Goal: Information Seeking & Learning: Learn about a topic

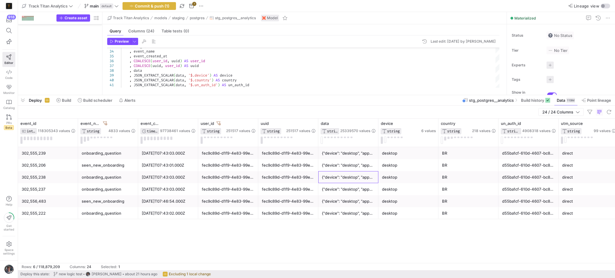
scroll to position [5, 51]
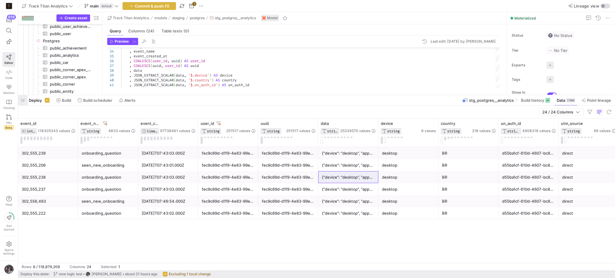
click at [24, 98] on span "button" at bounding box center [23, 100] width 10 height 10
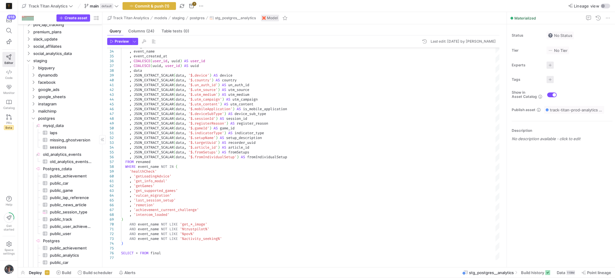
scroll to position [300, 0]
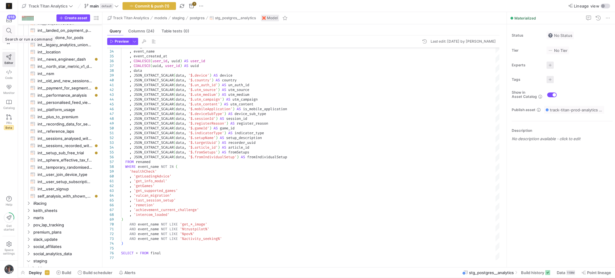
click at [8, 32] on icon at bounding box center [8, 30] width 5 height 5
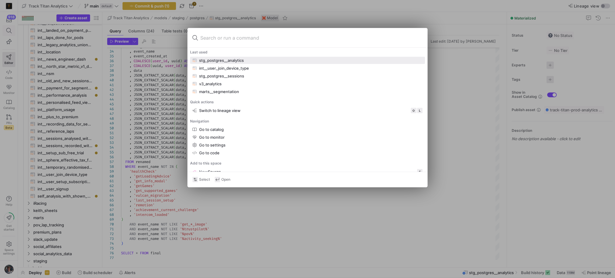
click at [8, 32] on div at bounding box center [307, 139] width 615 height 278
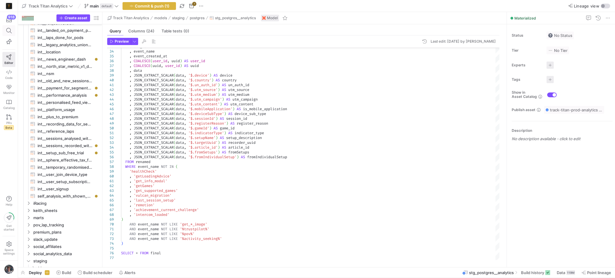
click at [11, 33] on icon at bounding box center [8, 30] width 5 height 5
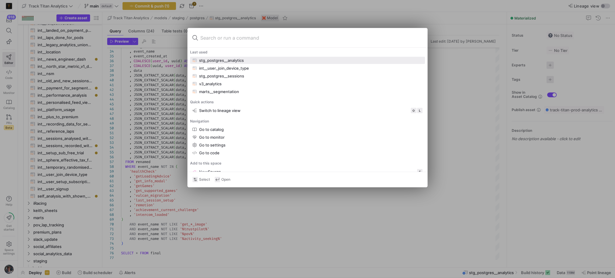
click at [149, 72] on div at bounding box center [307, 139] width 615 height 278
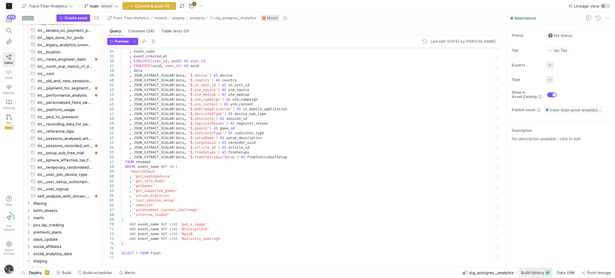
click at [550, 270] on span at bounding box center [536, 273] width 34 height 10
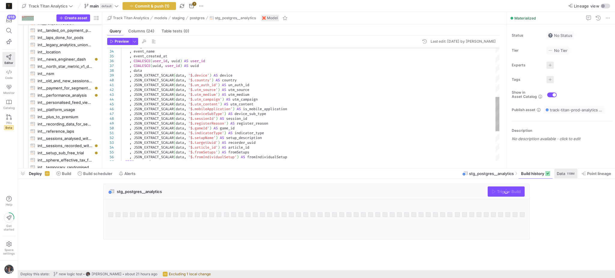
click at [564, 173] on span "Data" at bounding box center [561, 173] width 8 height 5
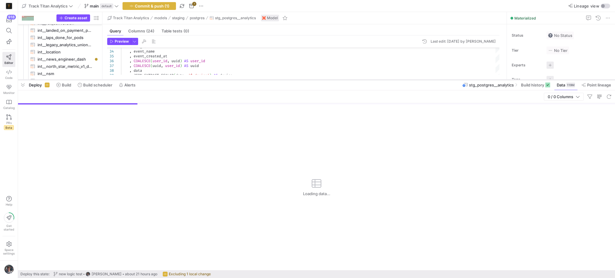
drag, startPoint x: 425, startPoint y: 168, endPoint x: 421, endPoint y: 79, distance: 88.4
click at [421, 79] on div at bounding box center [316, 80] width 597 height 2
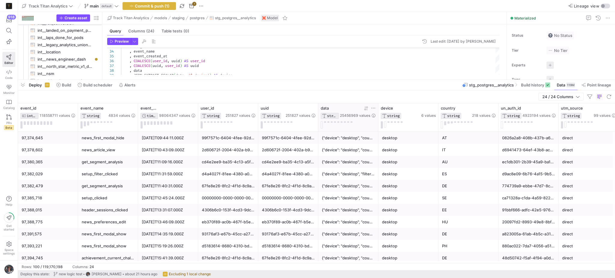
click at [373, 110] on icon at bounding box center [373, 108] width 5 height 5
type input "deep"
click at [420, 167] on button "Apply" at bounding box center [422, 170] width 18 height 8
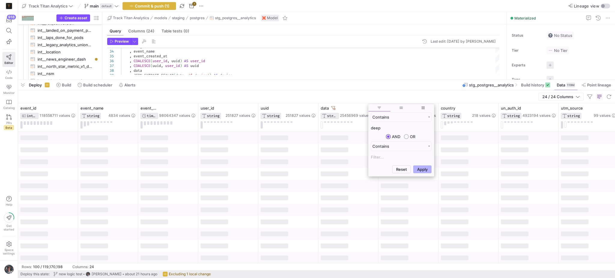
click at [434, 97] on div "24 / 24 Columns" at bounding box center [316, 96] width 597 height 13
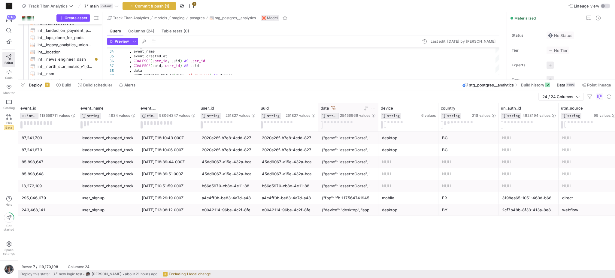
click at [335, 108] on icon at bounding box center [333, 108] width 4 height 4
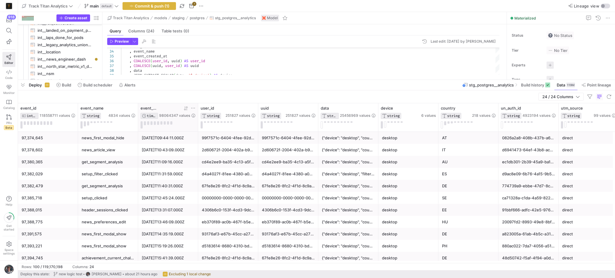
click at [187, 110] on icon at bounding box center [187, 108] width 2 height 4
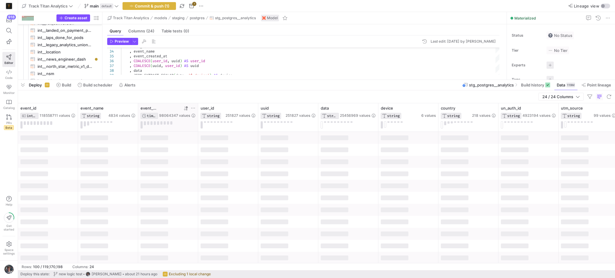
click at [187, 110] on icon at bounding box center [187, 108] width 2 height 4
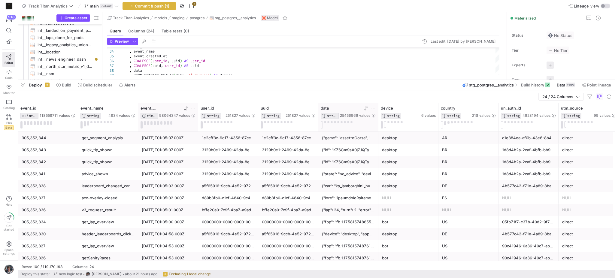
click at [375, 109] on icon at bounding box center [373, 108] width 5 height 5
type input "analyse my"
click at [425, 171] on button "Apply" at bounding box center [422, 170] width 18 height 8
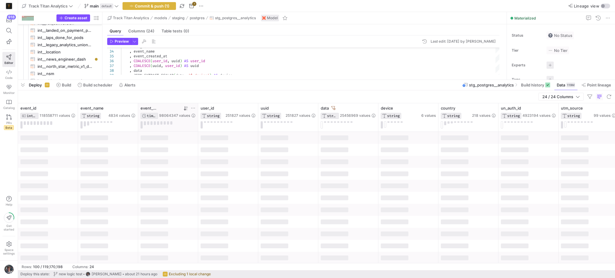
click at [434, 96] on div "24 / 24 Columns" at bounding box center [316, 96] width 597 height 13
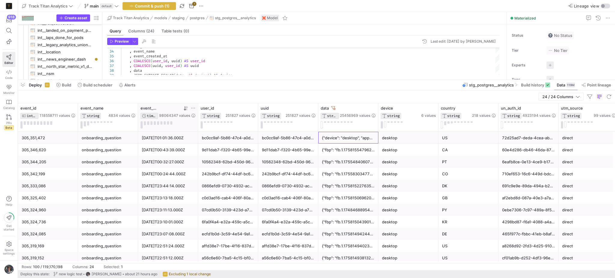
click at [357, 138] on div "{"device": "desktop", "appPath": "/dashboard", "country": "US", "consumer": "tr…" at bounding box center [348, 138] width 53 height 12
click at [384, 134] on div "desktop" at bounding box center [408, 138] width 53 height 12
click at [21, 87] on span "button" at bounding box center [23, 85] width 10 height 10
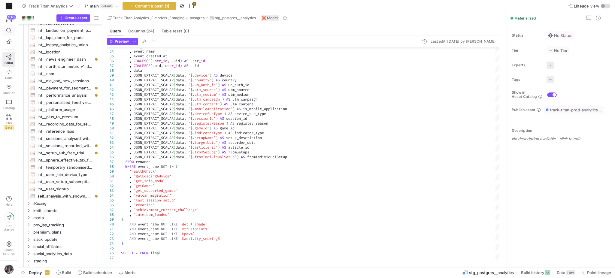
click at [10, 33] on icon at bounding box center [8, 30] width 5 height 5
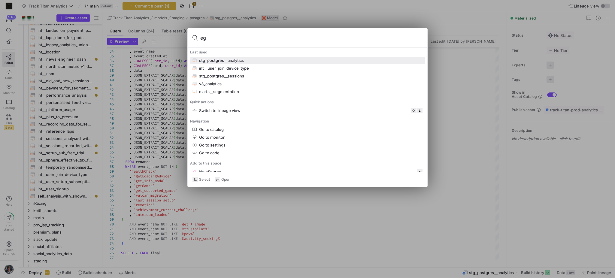
type input "e"
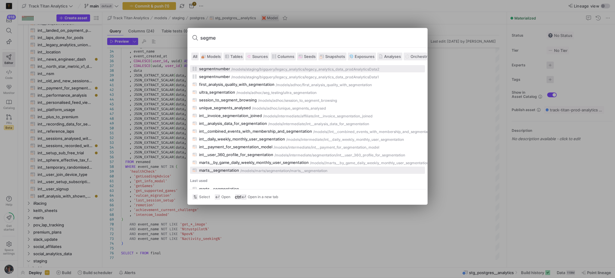
type input "segme"
click at [238, 171] on div "marts__segmentation" at bounding box center [219, 170] width 40 height 5
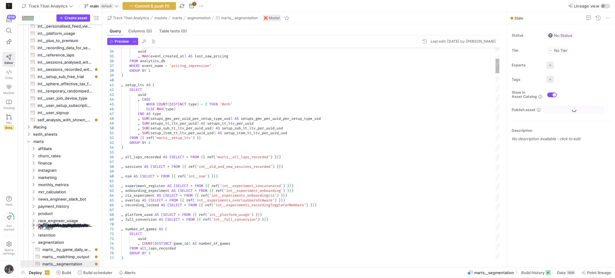
scroll to position [377, 0]
type textarea ", SUM(setup_item_tt_ltv_per_uuid_usd) AS setup_item_tt_ltv_per_uuid_usd FROM {{…"
type textarea "de"
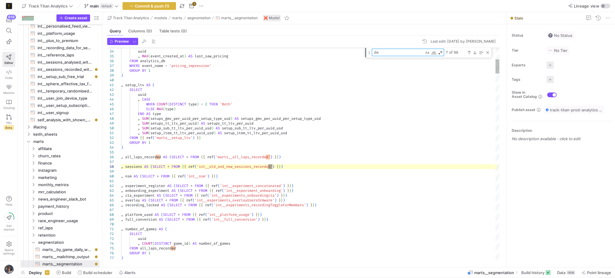
type textarea ", user_signup.survey_sign_up_source , user_[DOMAIN_NAME]_type , user_signup.cle…"
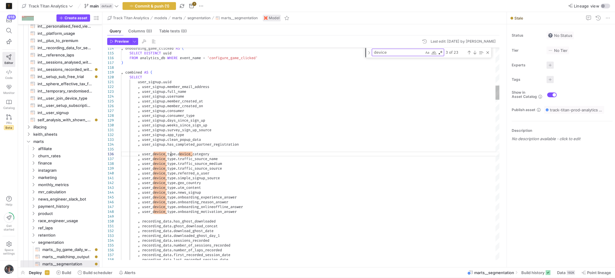
type textarea "user_device_type"
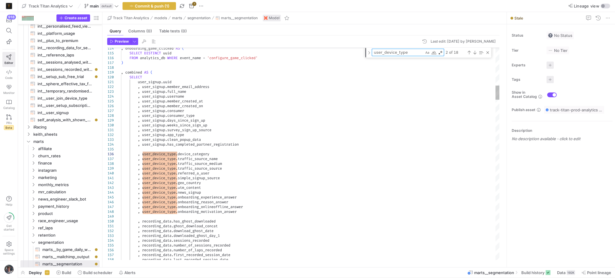
click at [472, 52] on div "2 of 18" at bounding box center [467, 53] width 46 height 8
click at [470, 51] on div "Previous Match (Shift+Enter)" at bounding box center [469, 52] width 5 height 5
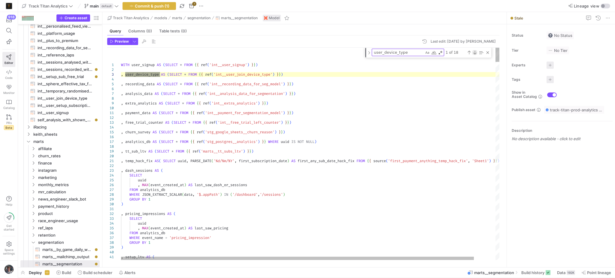
click at [475, 52] on div "Next Match (Enter)" at bounding box center [475, 52] width 5 height 5
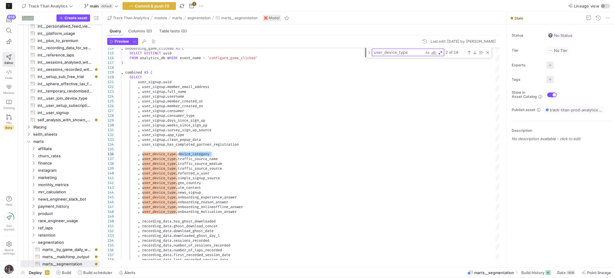
type textarea "WITH source AS ( SELECT * FROM {{ source('Postgres', 'public_analytics') }} QUA…"
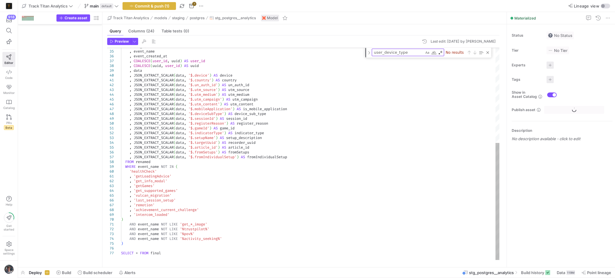
scroll to position [1069, 0]
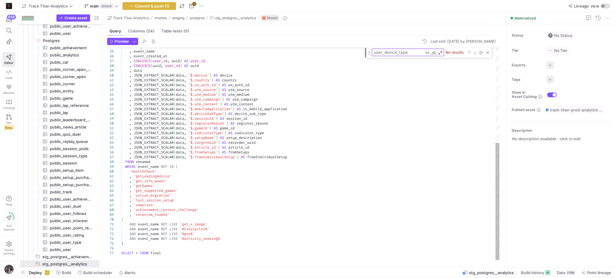
click at [377, 55] on textarea "user_device_type" at bounding box center [398, 52] width 52 height 7
type textarea "c"
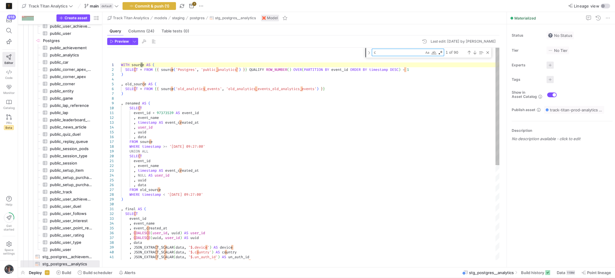
type textarea ", final AS ( SELECT event_id , event_name , event_created_at , COALESCE(user_id…"
type textarea "ca"
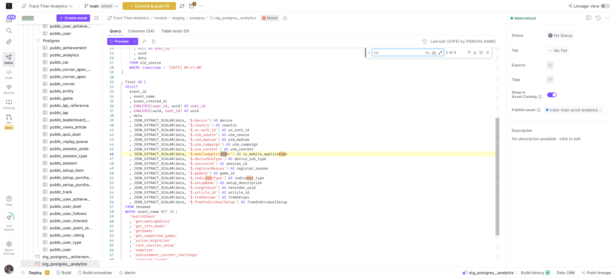
type textarea ", JSON_EXTRACT_SCALAR(data, '$.un_auth_id') AS un_auth_id , JSON_EXTRACT_SCALAR…"
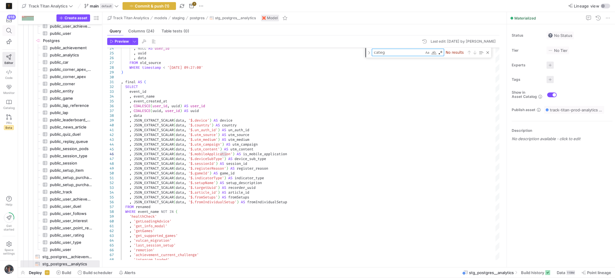
type textarea "categ"
click at [4, 35] on span at bounding box center [9, 31] width 12 height 10
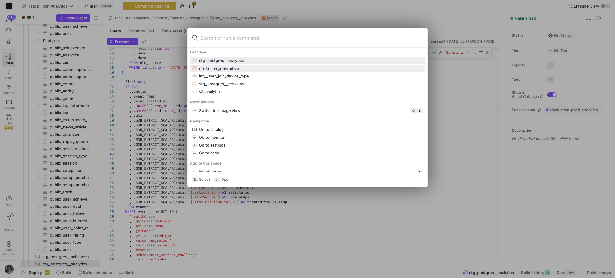
click at [225, 66] on div "marts__segmentation" at bounding box center [219, 68] width 40 height 5
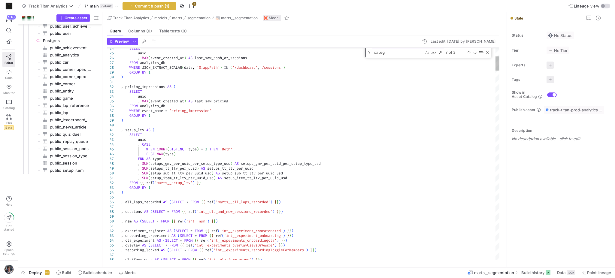
scroll to position [613, 0]
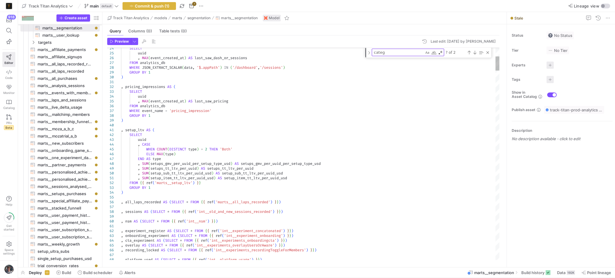
click at [400, 52] on textarea "categ" at bounding box center [398, 52] width 52 height 7
type textarea ", user_signup.survey_sign_up_source , user_[DOMAIN_NAME]_type , user_signup.cle…"
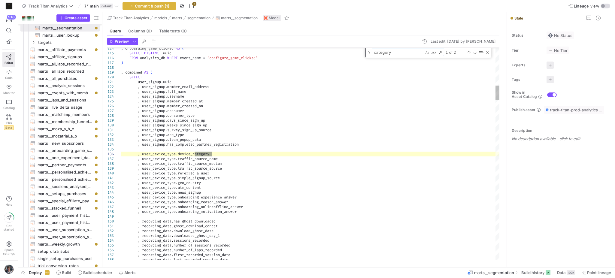
type textarea "category"
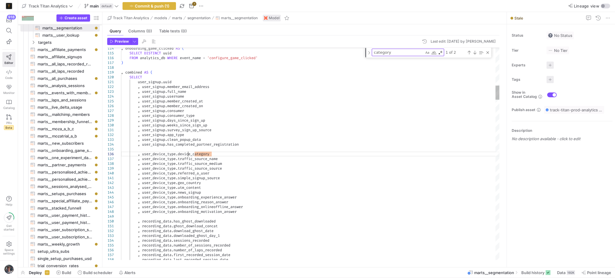
drag, startPoint x: 187, startPoint y: 157, endPoint x: 190, endPoint y: 153, distance: 4.5
click at [474, 51] on div "Next Match (Enter)" at bounding box center [475, 52] width 5 height 5
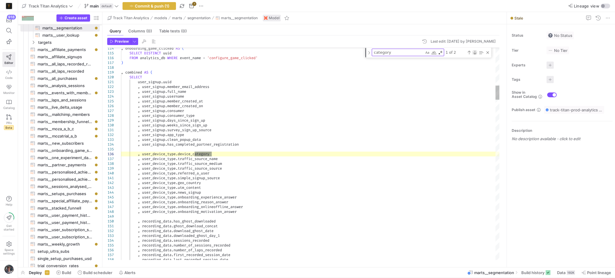
click at [474, 51] on div "Next Match (Enter)" at bounding box center [475, 52] width 5 height 5
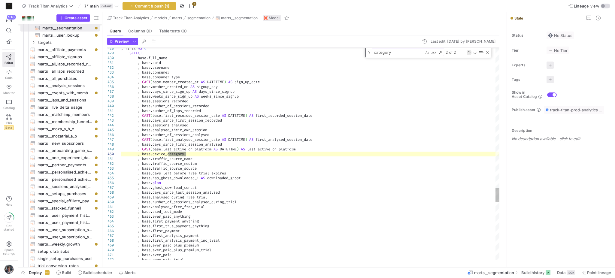
click at [469, 51] on div "Previous Match (Shift+Enter)" at bounding box center [469, 52] width 5 height 5
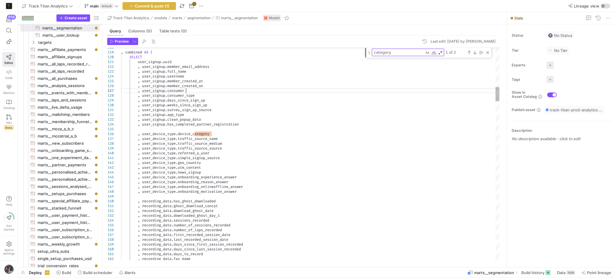
drag, startPoint x: 495, startPoint y: 89, endPoint x: 498, endPoint y: 62, distance: 26.8
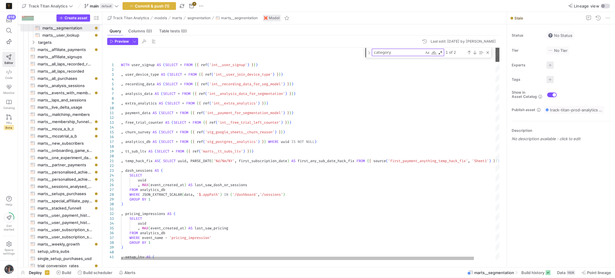
click at [500, 48] on div at bounding box center [498, 55] width 4 height 14
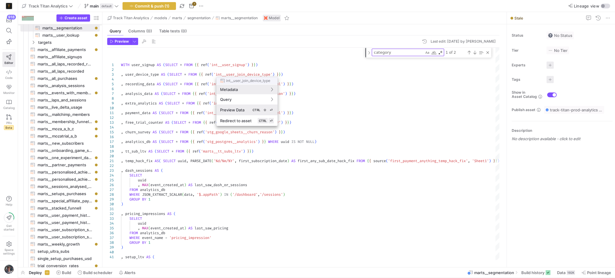
click at [253, 105] on button "Preview Data CTRL ⇧ ⏎" at bounding box center [247, 110] width 61 height 11
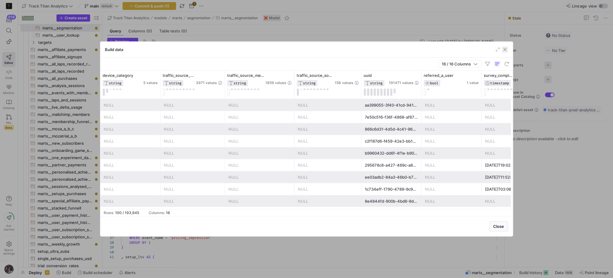
click at [503, 52] on span "button" at bounding box center [505, 50] width 6 height 6
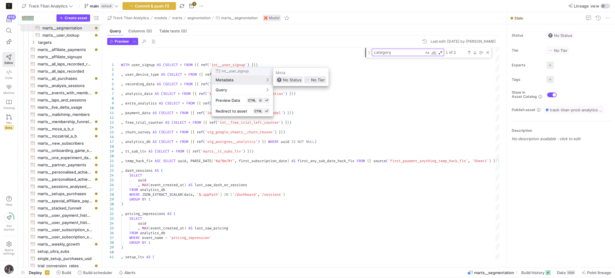
click at [345, 65] on div at bounding box center [307, 139] width 615 height 278
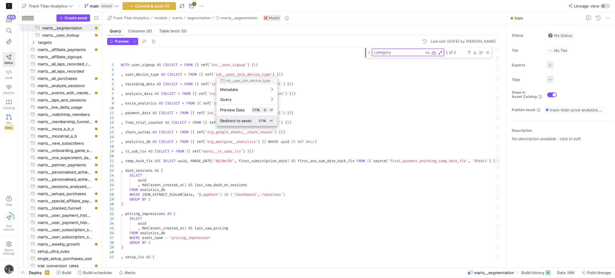
click at [246, 118] on div "Redirect to asset CTRL ⏎" at bounding box center [247, 120] width 54 height 5
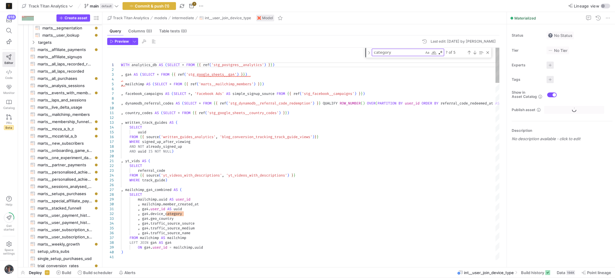
scroll to position [447, 0]
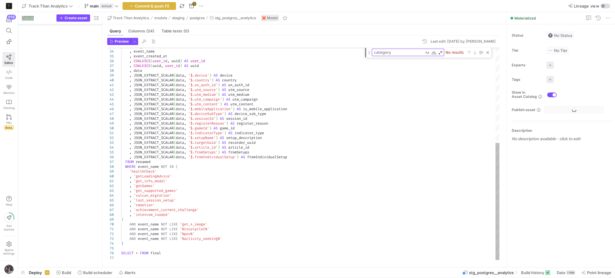
scroll to position [1069, 0]
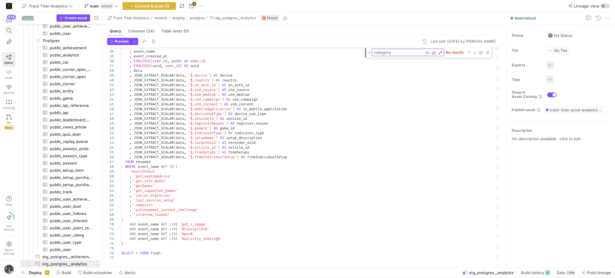
click at [5, 31] on span at bounding box center [9, 30] width 8 height 5
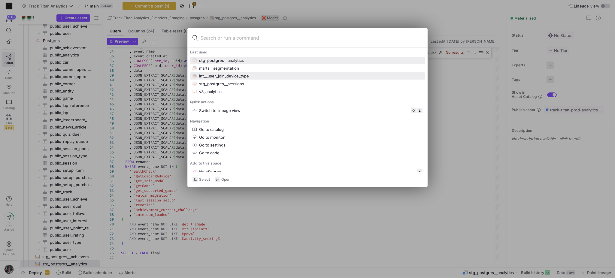
click at [248, 74] on div "int__user_join_device_type" at bounding box center [224, 76] width 50 height 5
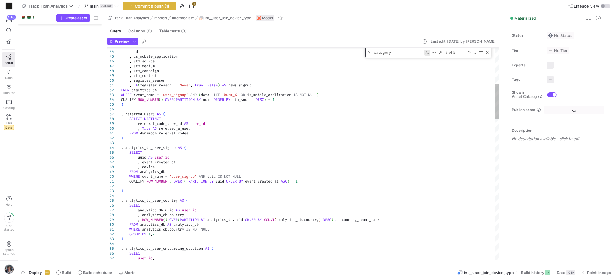
scroll to position [447, 0]
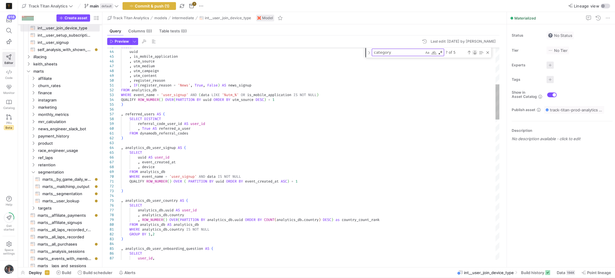
click at [477, 53] on div "Next Match (Enter)" at bounding box center [475, 52] width 5 height 5
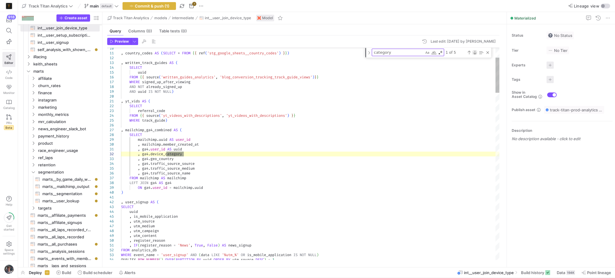
click at [477, 53] on div "Next Match (Enter)" at bounding box center [475, 52] width 5 height 5
type textarea "mailchimp_ga4.user_id , mailchimp_ga4.uuid , member_created_at , COALESCE(analy…"
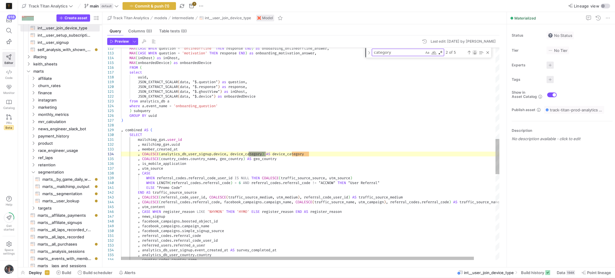
click at [477, 53] on div "Next Match (Enter)" at bounding box center [475, 52] width 5 height 5
